Goal: Information Seeking & Learning: Learn about a topic

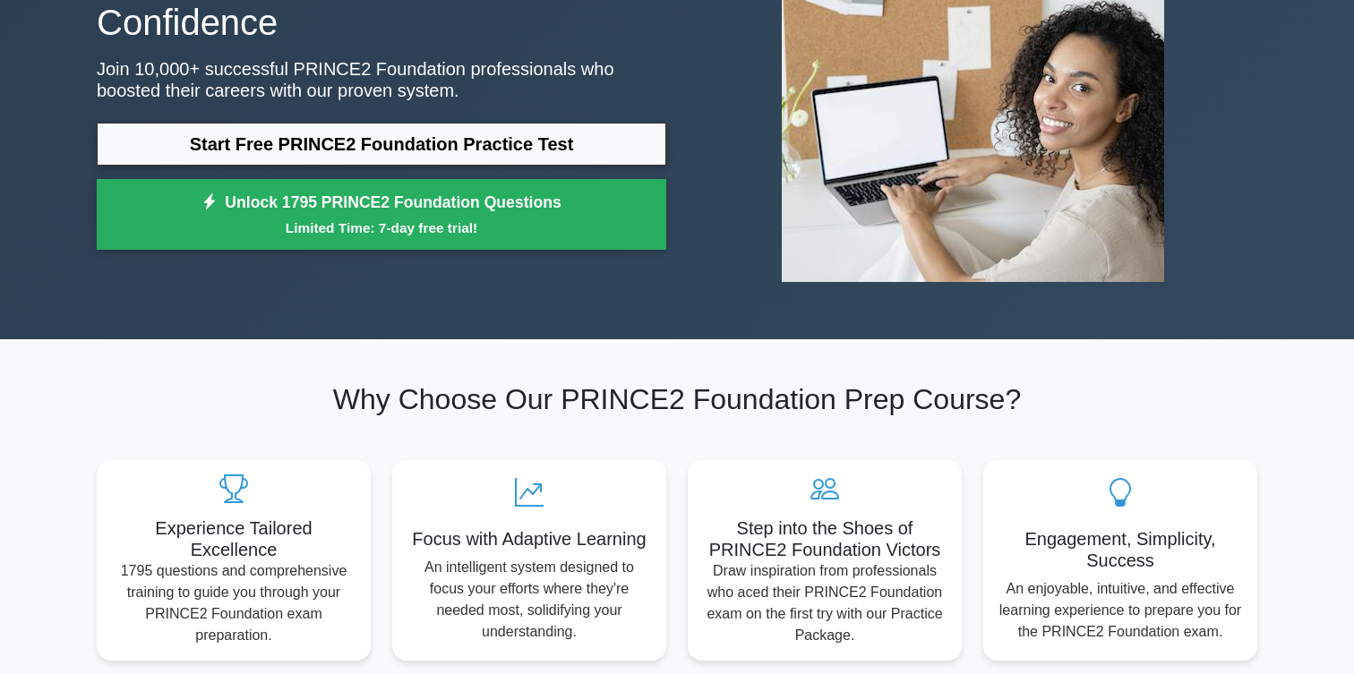
scroll to position [229, 0]
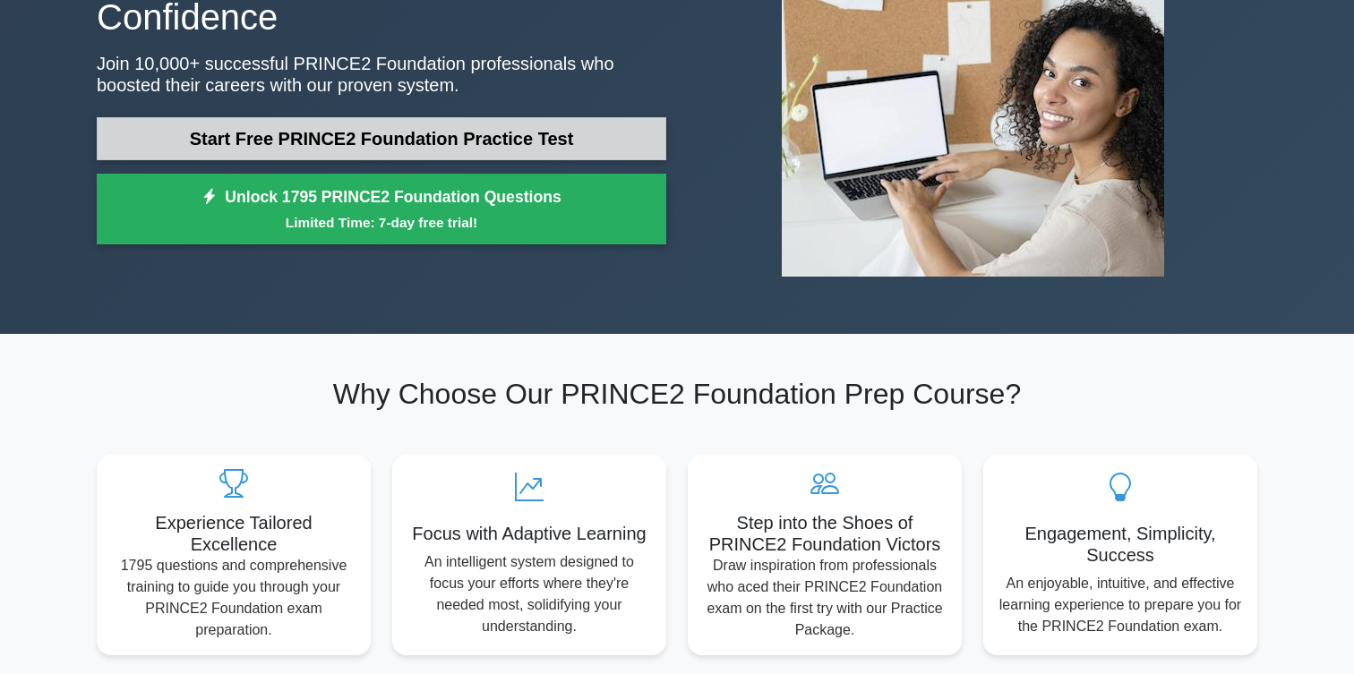
click at [560, 117] on link "Start Free PRINCE2 Foundation Practice Test" at bounding box center [381, 138] width 569 height 43
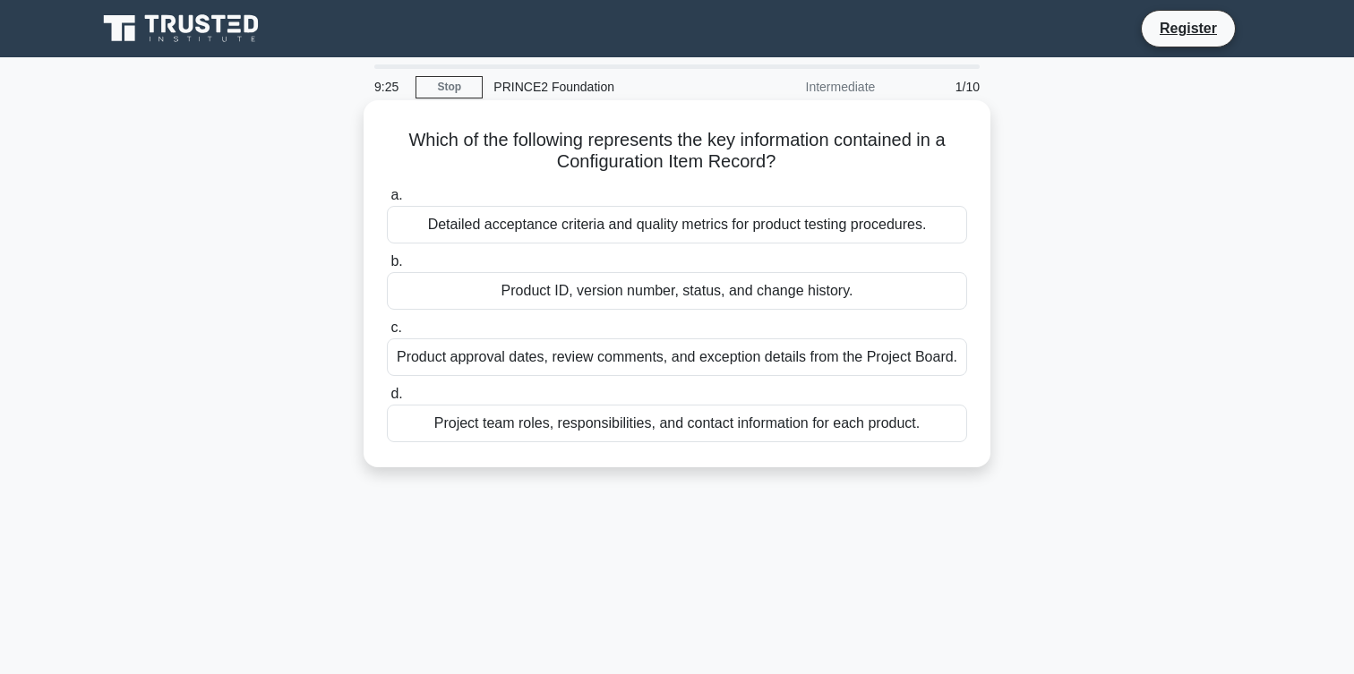
click at [515, 434] on div "Project team roles, responsibilities, and contact information for each product." at bounding box center [677, 424] width 580 height 38
click at [387, 400] on input "d. Project team roles, responsibilities, and contact information for each produ…" at bounding box center [387, 395] width 0 height 12
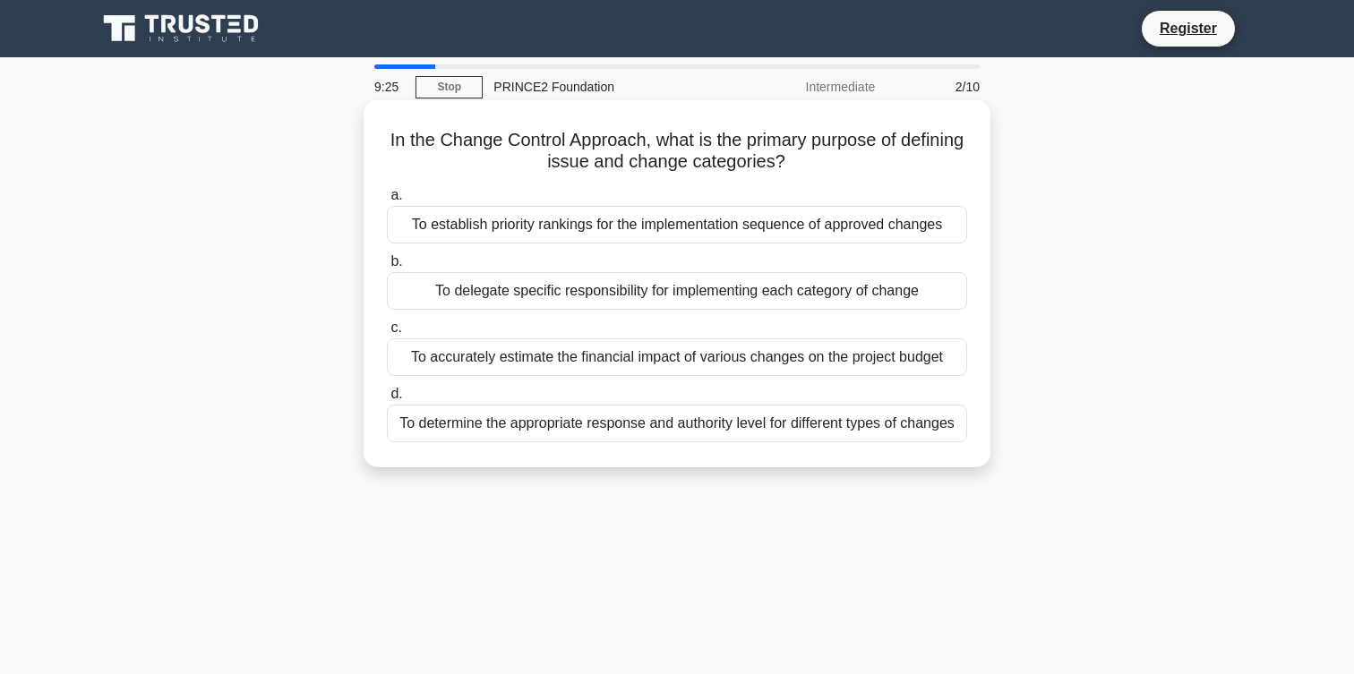
click at [512, 428] on div "To determine the appropriate response and authority level for different types o…" at bounding box center [677, 424] width 580 height 38
click at [387, 400] on input "d. To determine the appropriate response and authority level for different type…" at bounding box center [387, 395] width 0 height 12
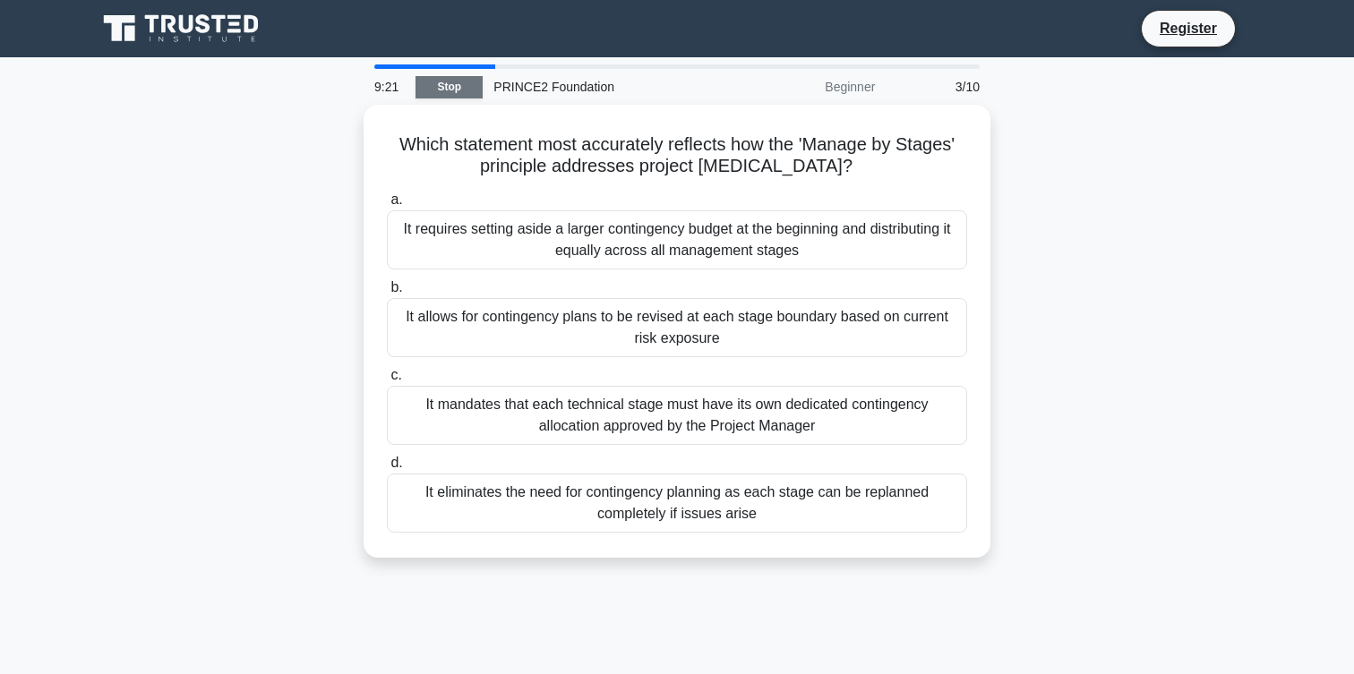
click at [453, 82] on link "Stop" at bounding box center [448, 87] width 67 height 22
